Goal: Check status: Check status

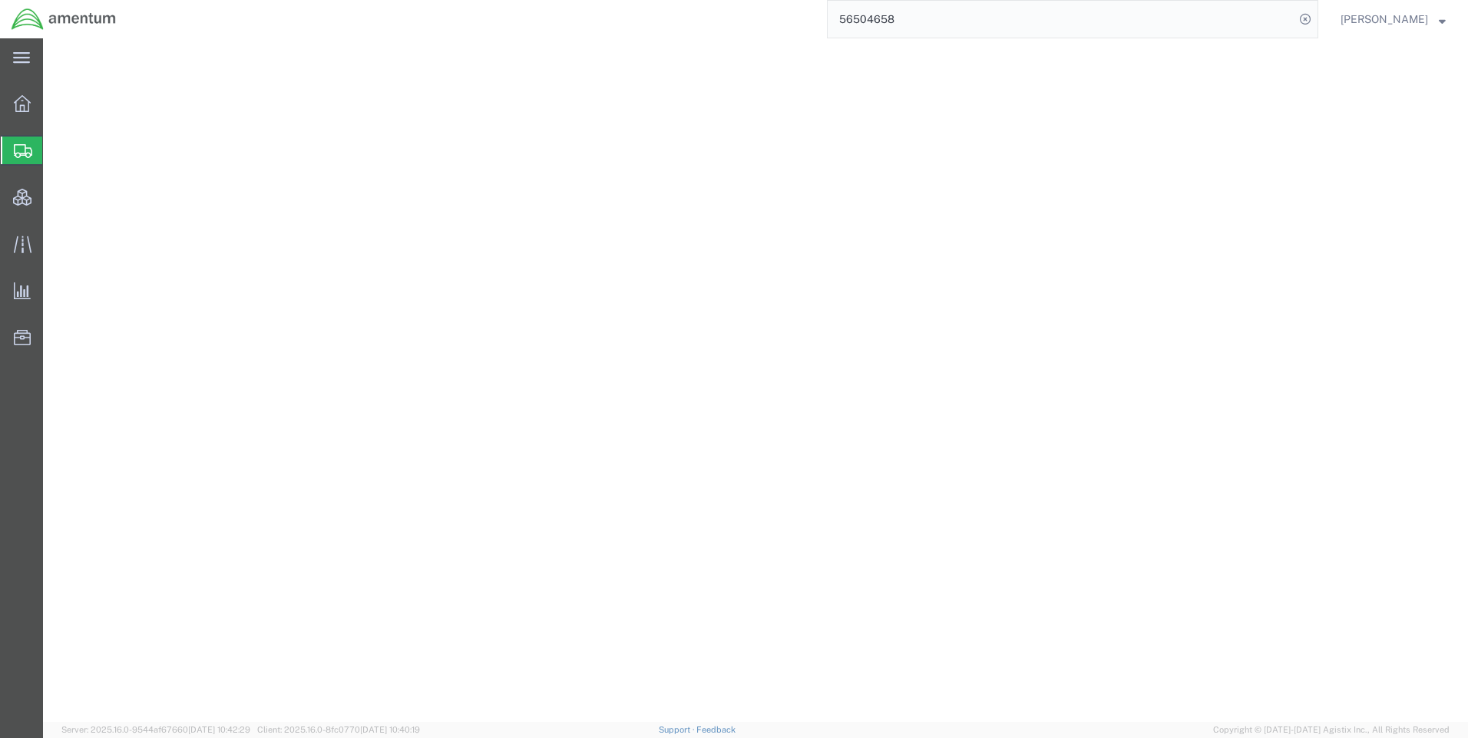
select select "CBOX"
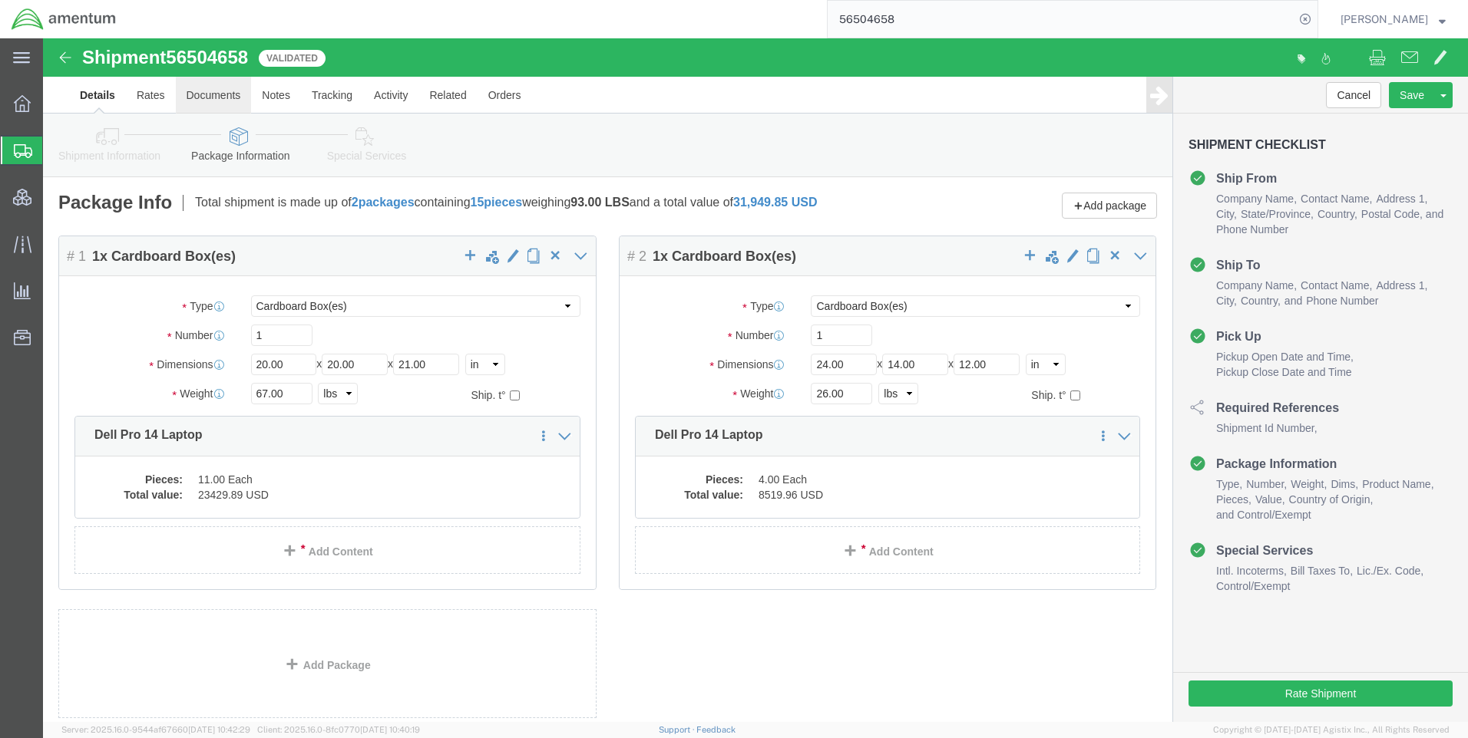
click link "Documents"
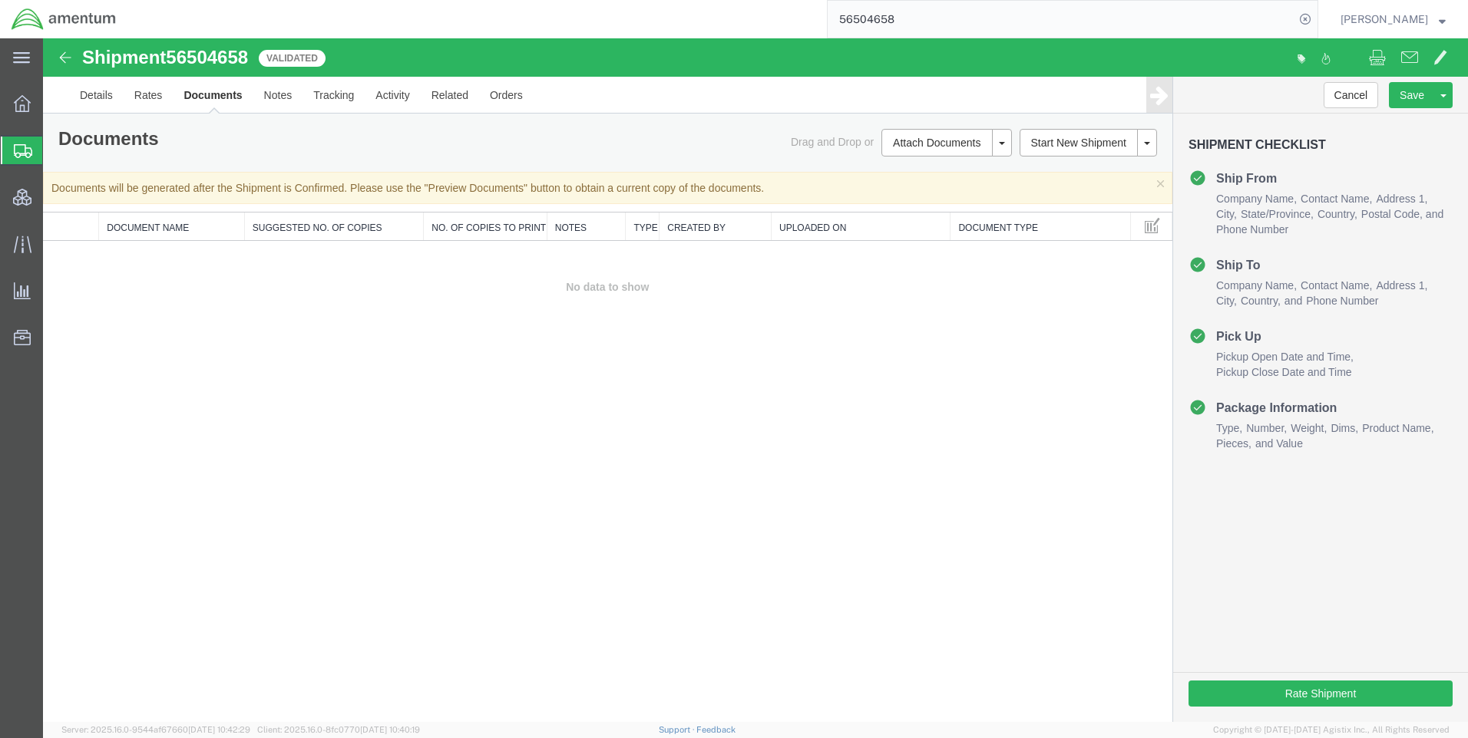
click at [43, 38] on link "Preview Documents" at bounding box center [43, 38] width 0 height 0
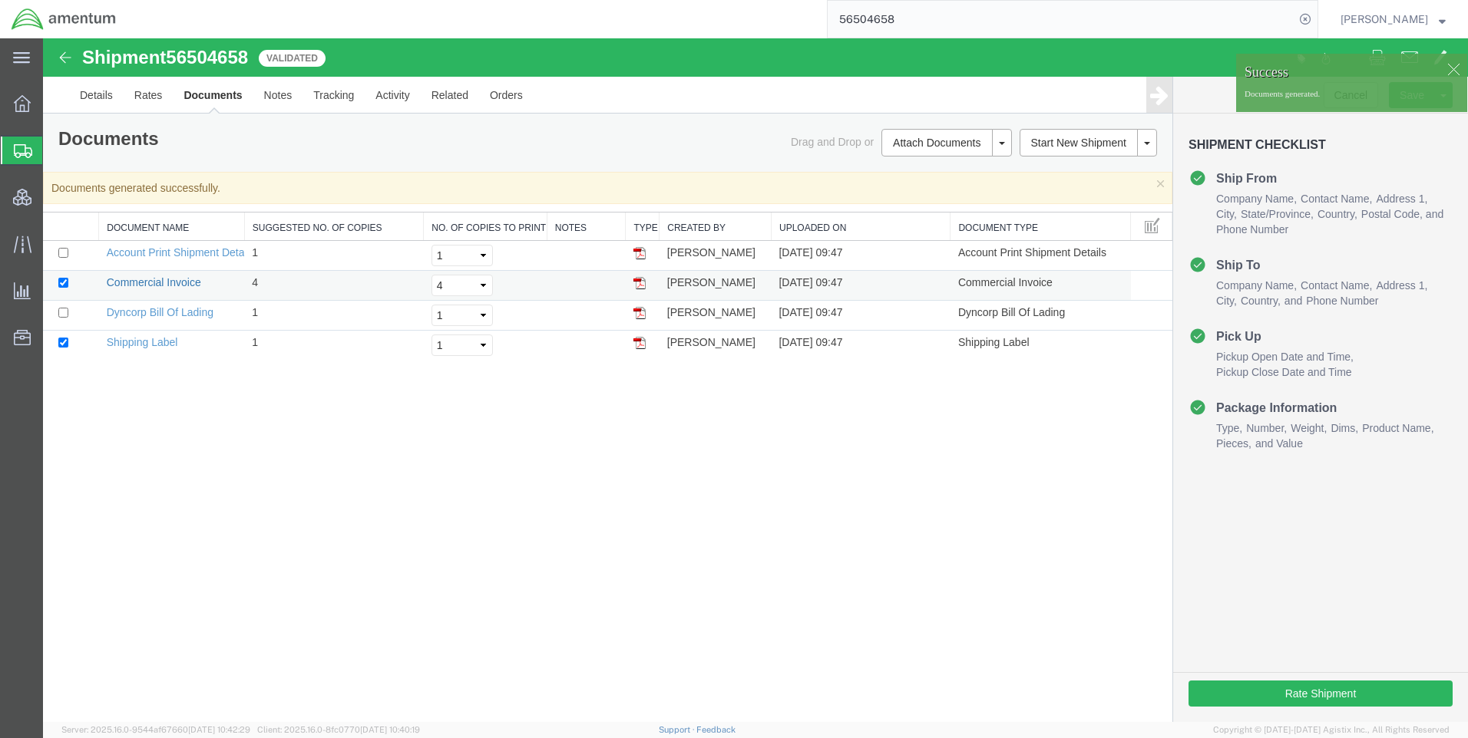
click at [175, 279] on link "Commercial Invoice" at bounding box center [154, 282] width 94 height 12
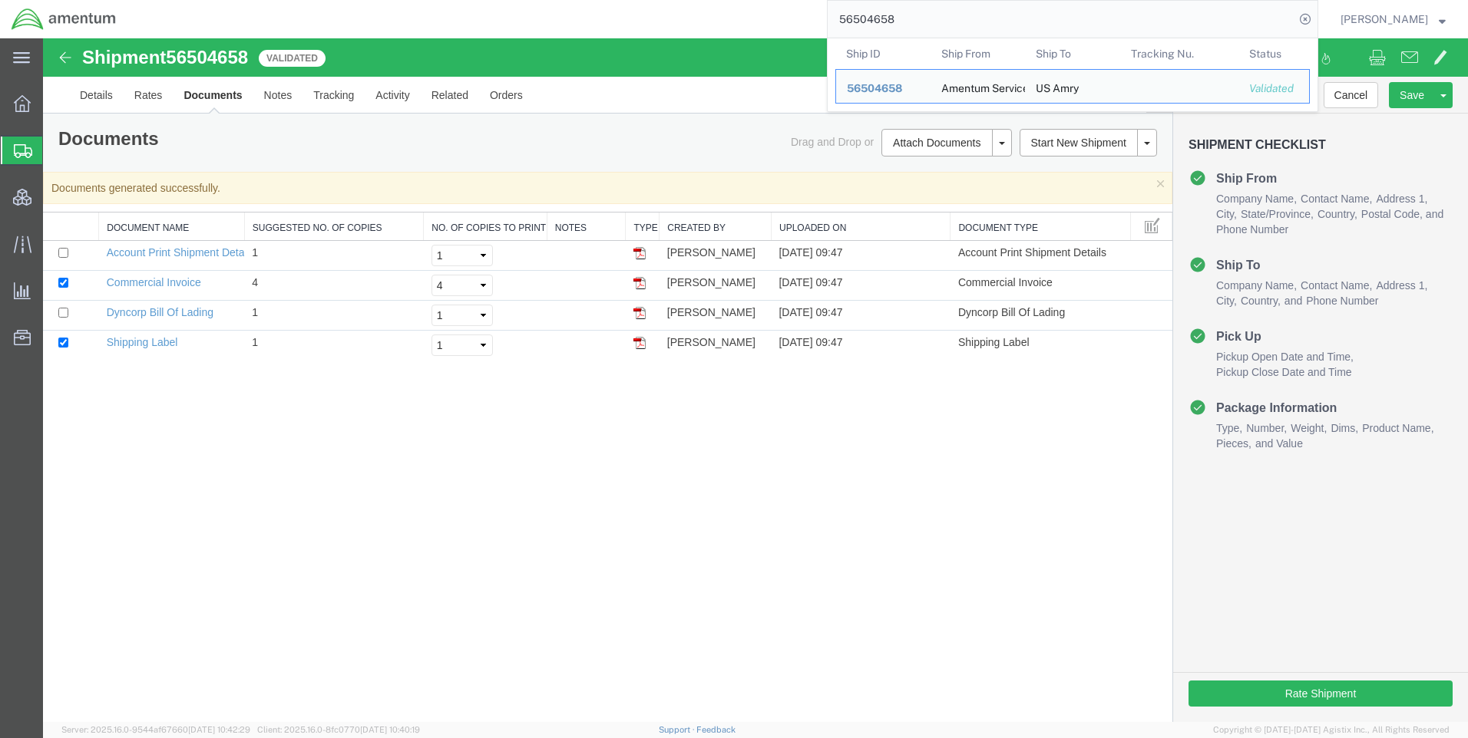
drag, startPoint x: 1010, startPoint y: 21, endPoint x: 764, endPoint y: 15, distance: 245.7
click at [764, 15] on div "56504658 Ship ID Ship From Ship To Tracking Nu. Status Ship ID 56504658 Ship Fr…" at bounding box center [722, 19] width 1190 height 38
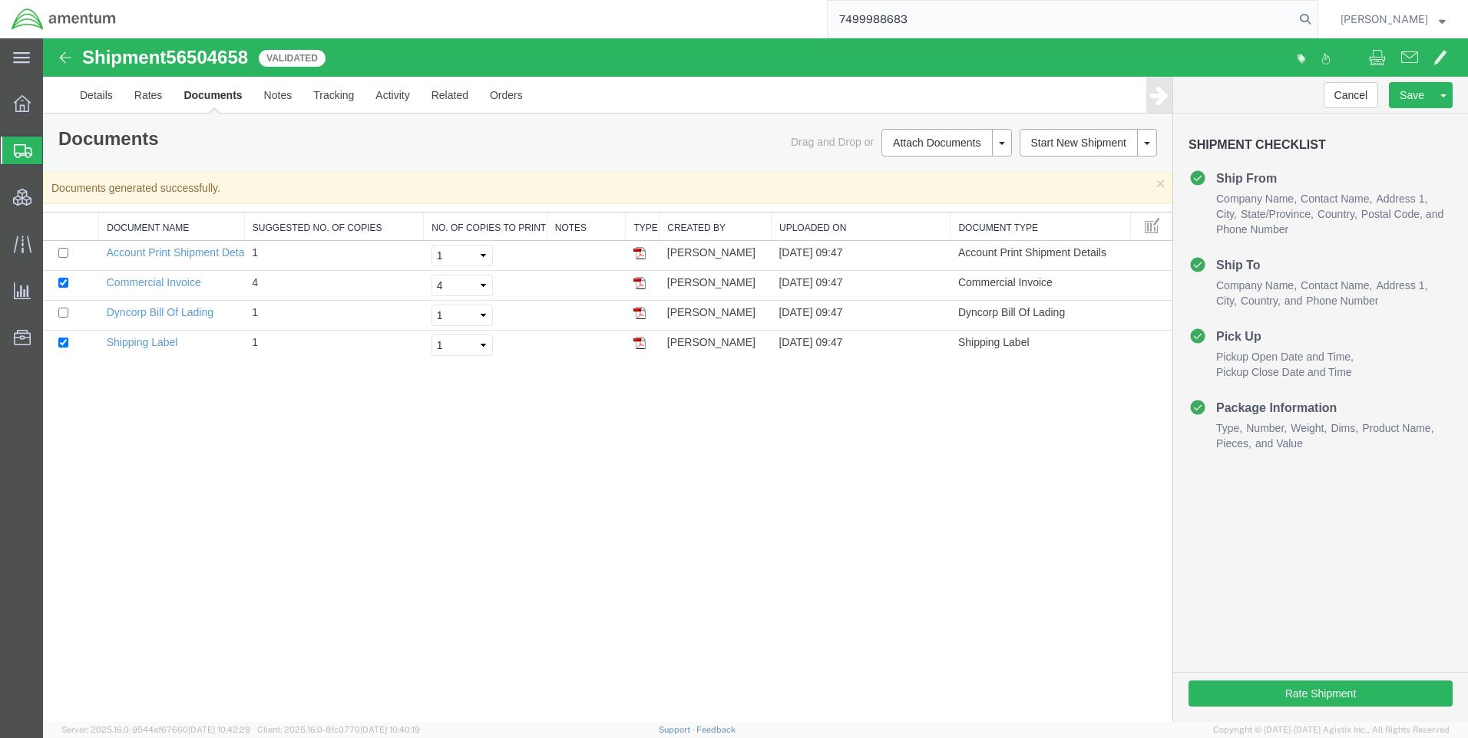
type input "7499988683"
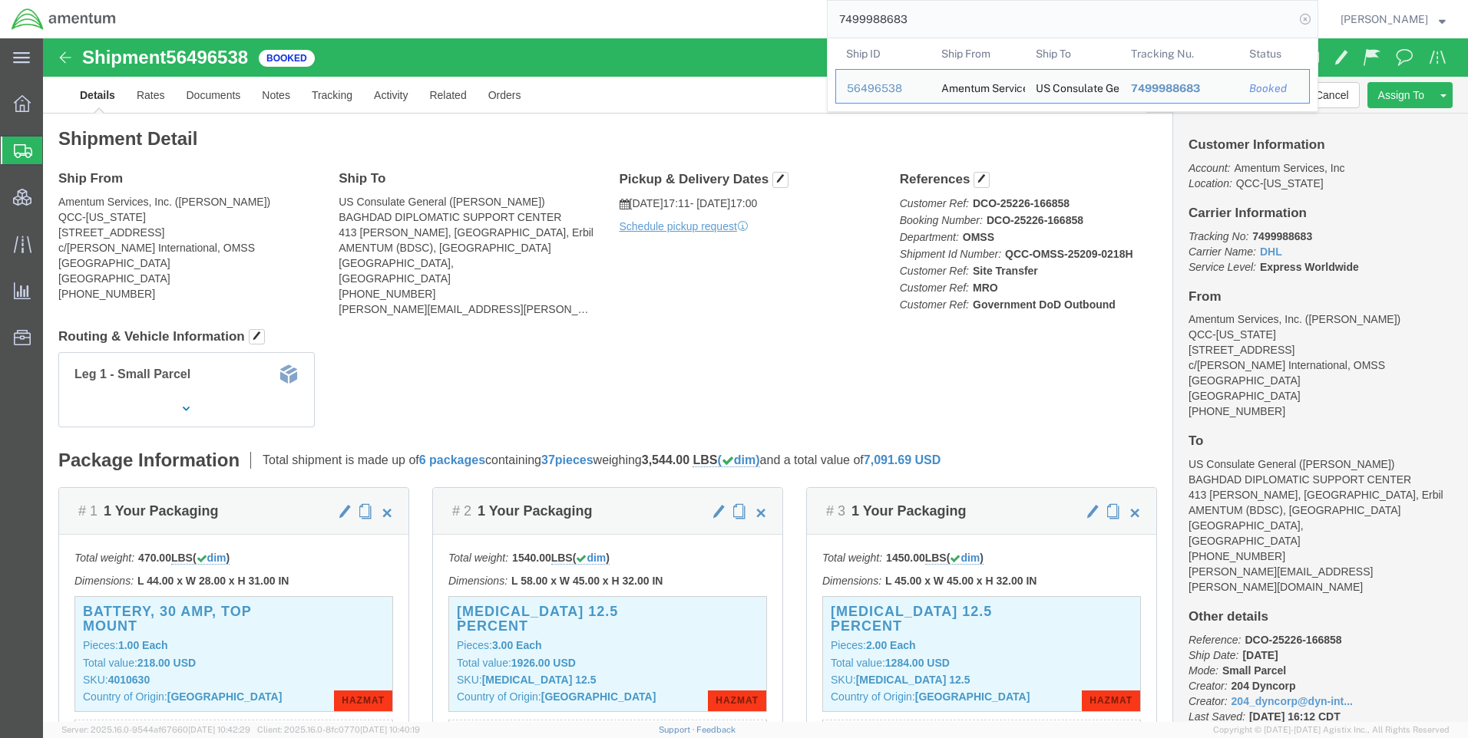
click at [1316, 19] on icon at bounding box center [1304, 18] width 21 height 21
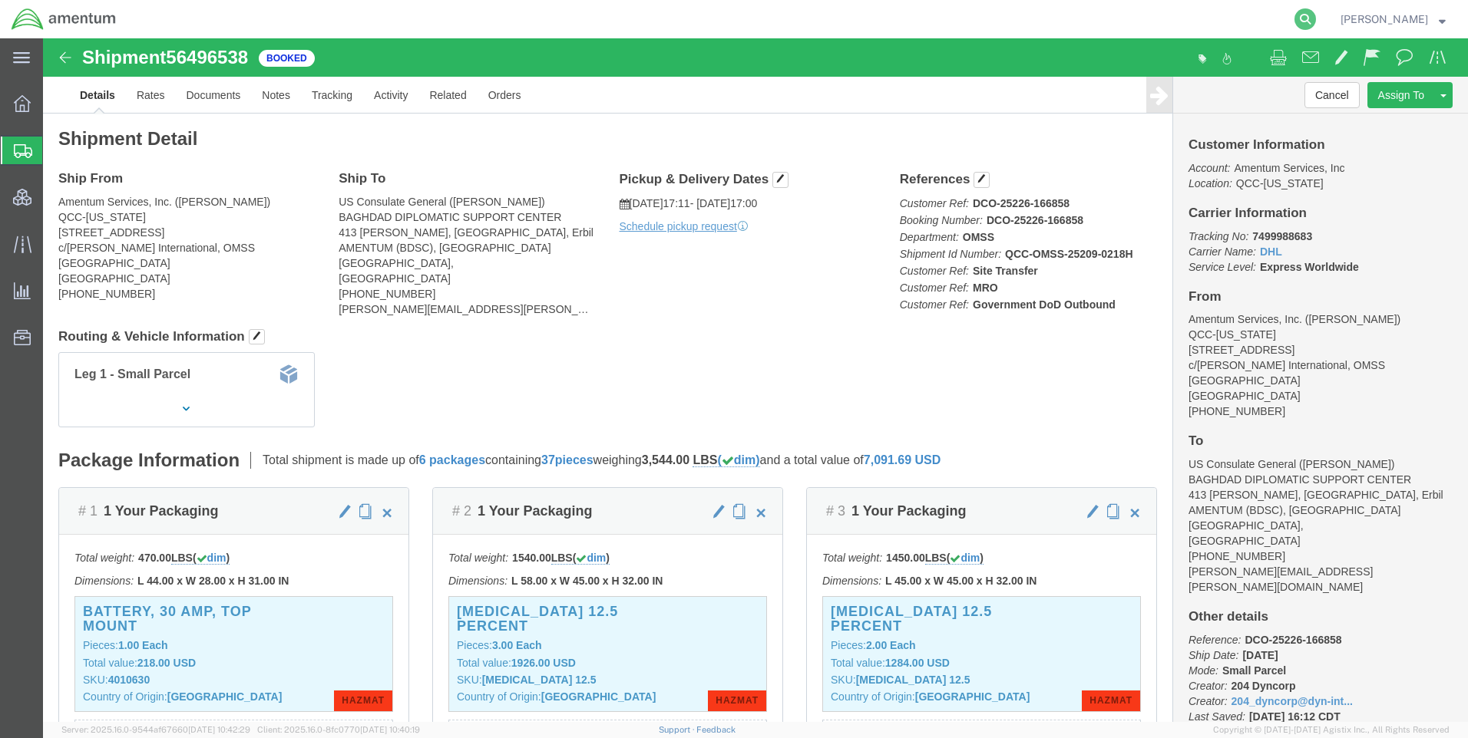
click at [1313, 17] on icon at bounding box center [1304, 18] width 21 height 21
paste input "56504658"
type input "56504658"
click at [1314, 19] on icon at bounding box center [1304, 18] width 21 height 21
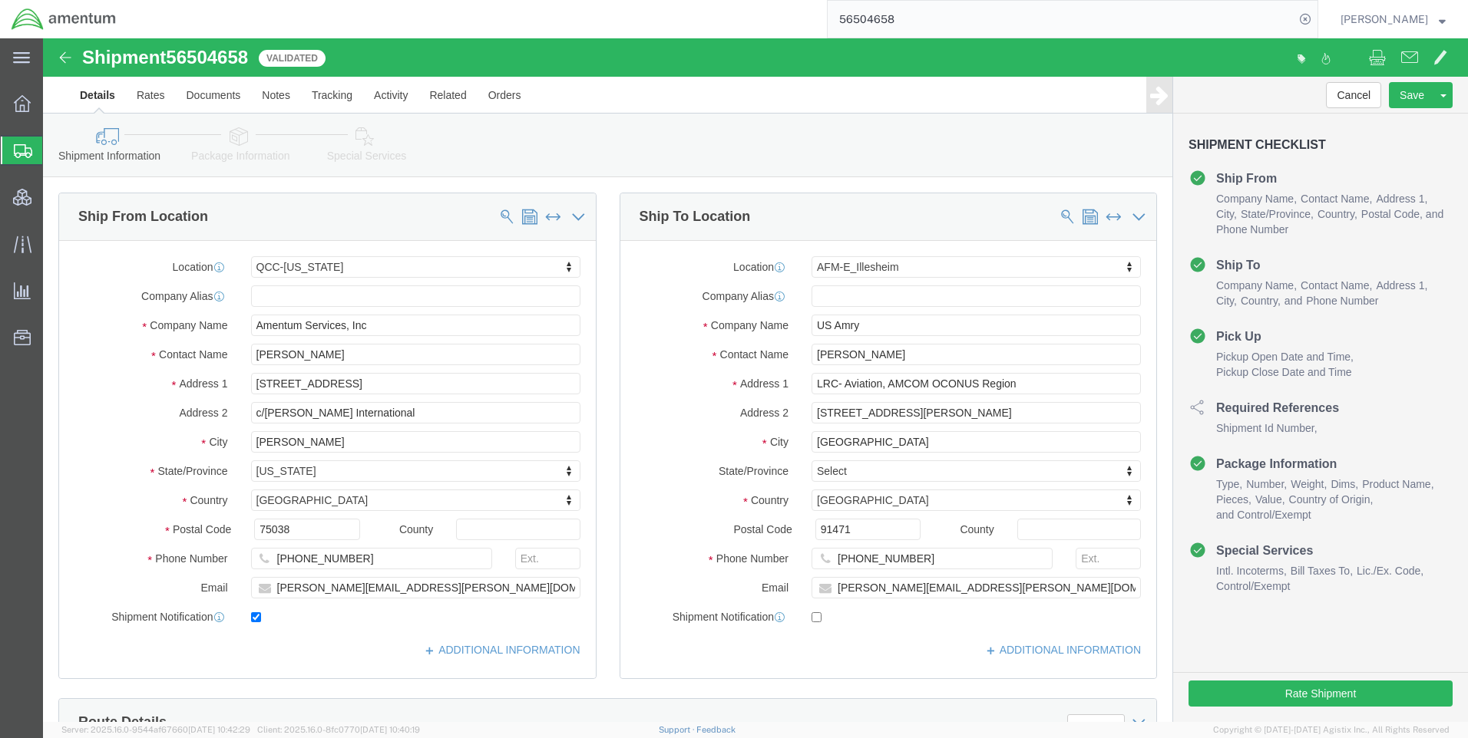
select select "42668"
select select "42637"
click link "Documents"
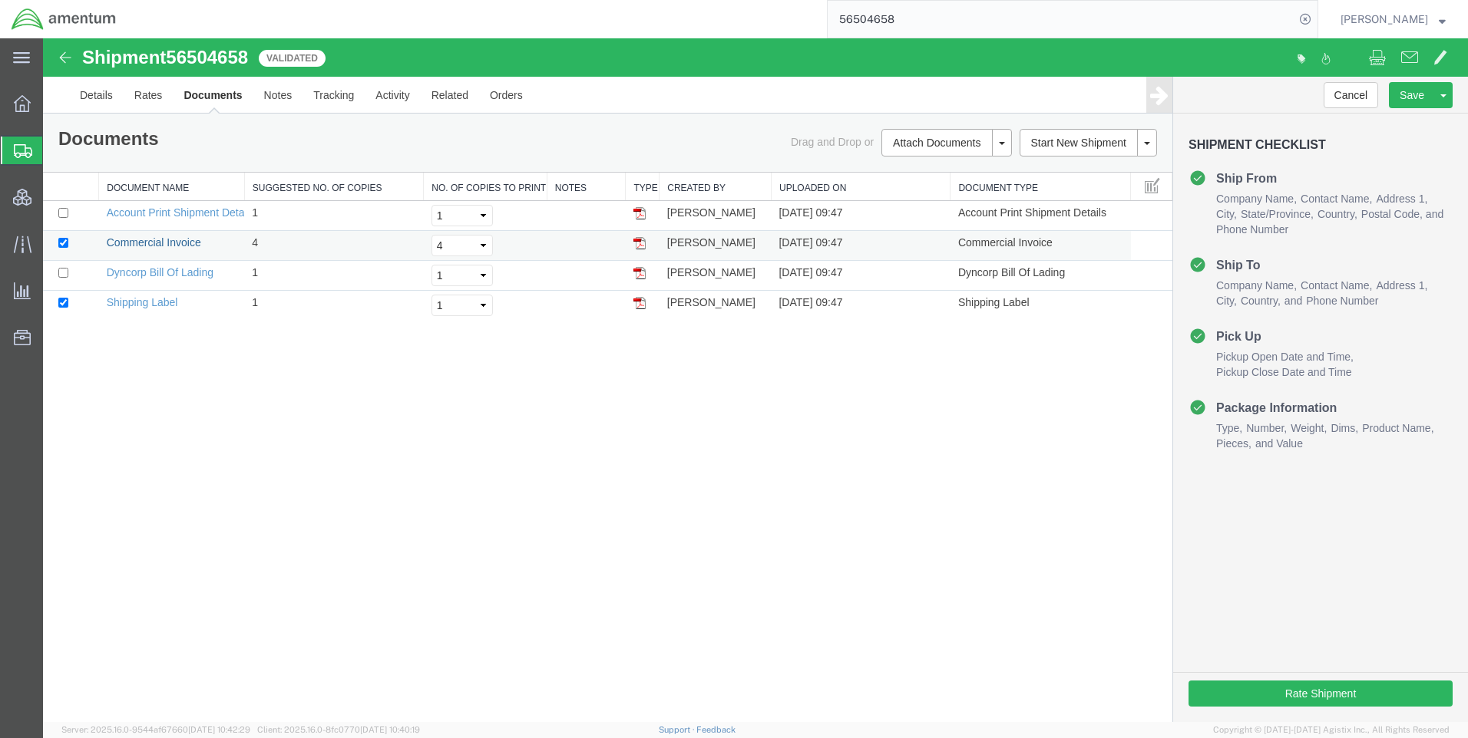
click at [154, 243] on link "Commercial Invoice" at bounding box center [154, 242] width 94 height 12
